Goal: Find specific page/section: Locate a particular part of the current website

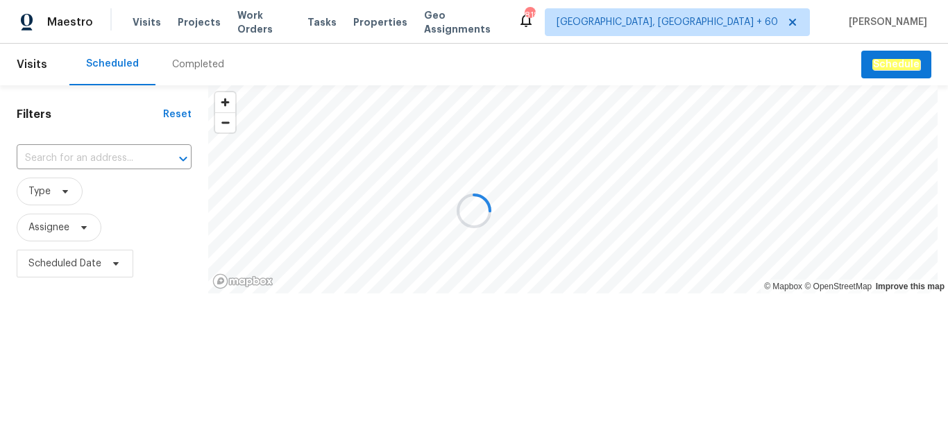
click at [203, 67] on div "Completed" at bounding box center [198, 65] width 52 height 14
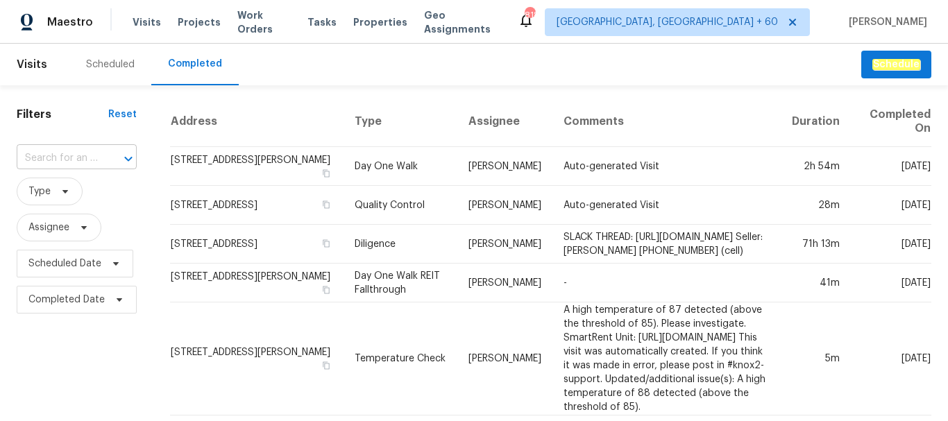
click at [49, 159] on input "text" at bounding box center [57, 159] width 81 height 22
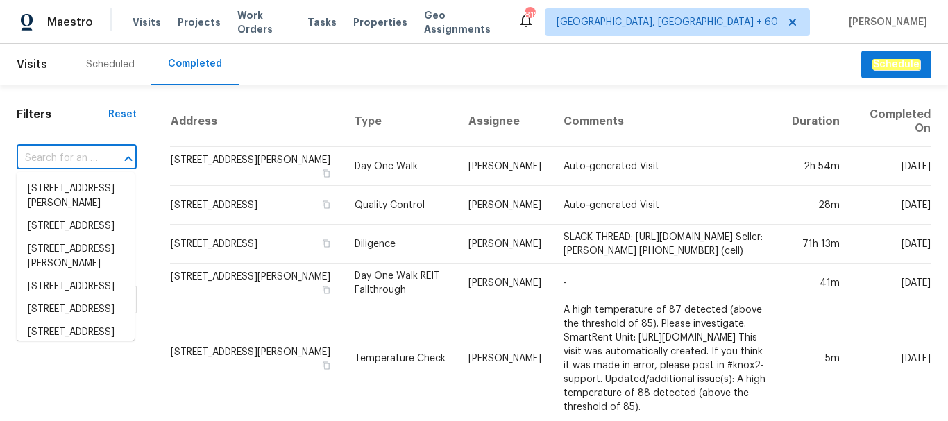
paste input "[STREET_ADDRESS]"
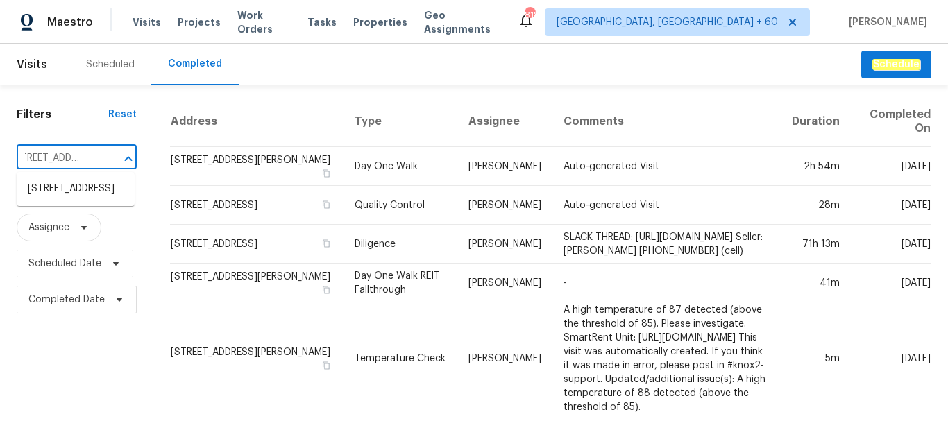
type input "[STREET_ADDRESS]"
click at [49, 201] on li "[STREET_ADDRESS]" at bounding box center [76, 189] width 118 height 23
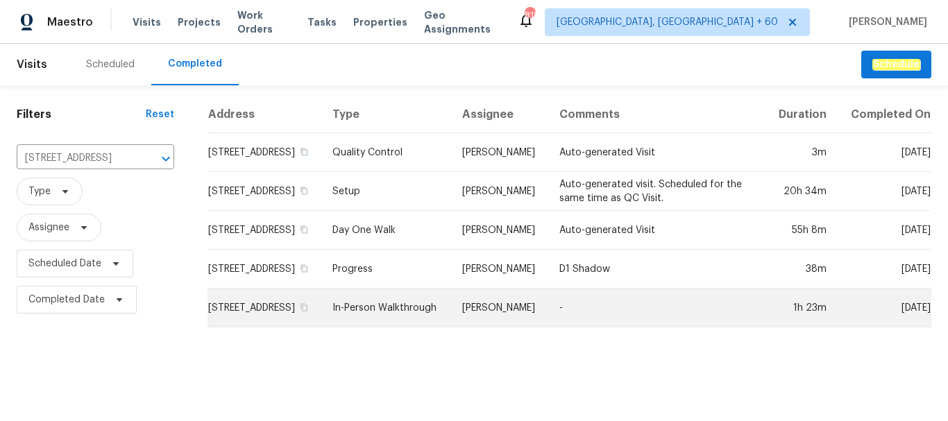
click at [255, 314] on td "[STREET_ADDRESS]" at bounding box center [265, 308] width 114 height 39
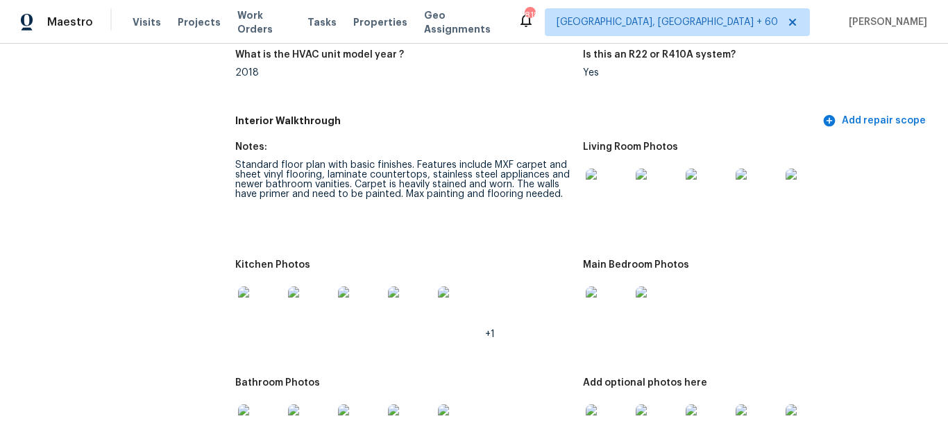
scroll to position [1666, 0]
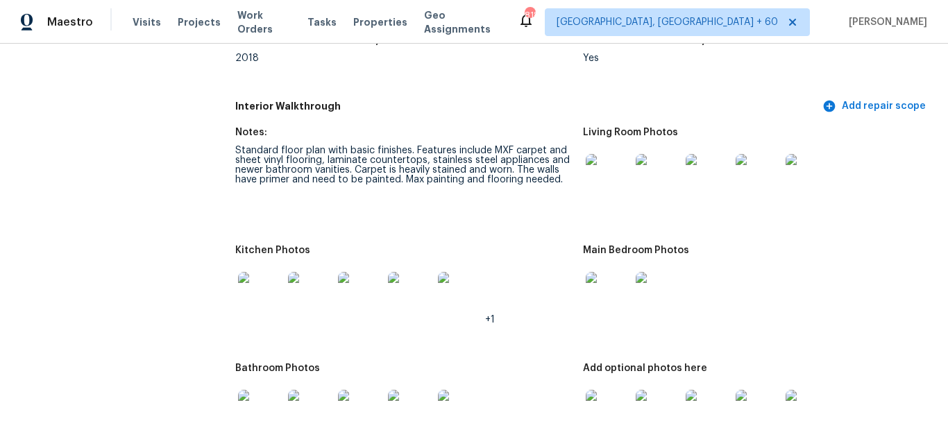
click at [602, 187] on img at bounding box center [608, 176] width 44 height 44
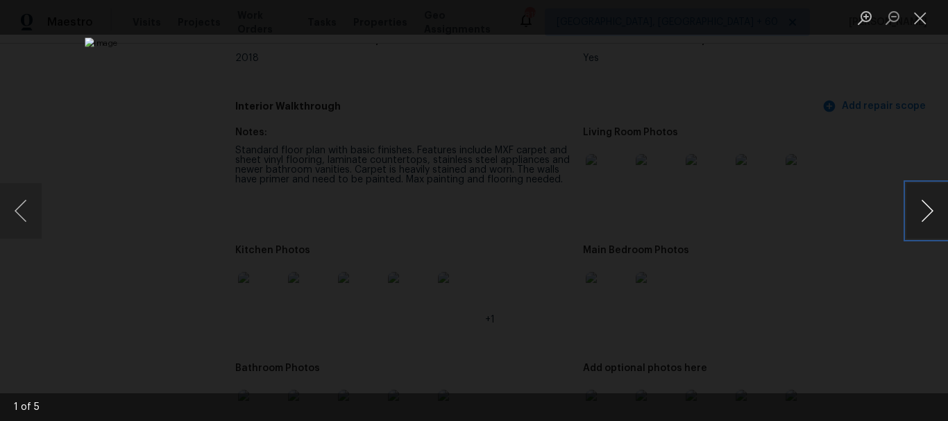
click at [929, 212] on button "Next image" at bounding box center [927, 211] width 42 height 56
click at [922, 22] on button "Close lightbox" at bounding box center [920, 18] width 28 height 24
